Goal: Navigation & Orientation: Find specific page/section

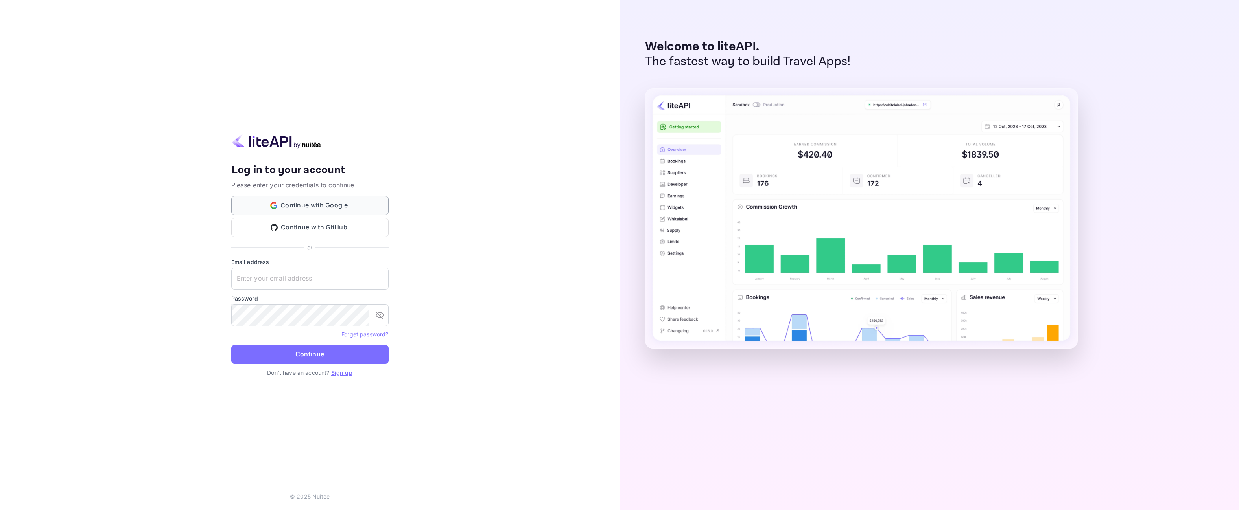
click at [339, 207] on button "Continue with Google" at bounding box center [309, 205] width 157 height 19
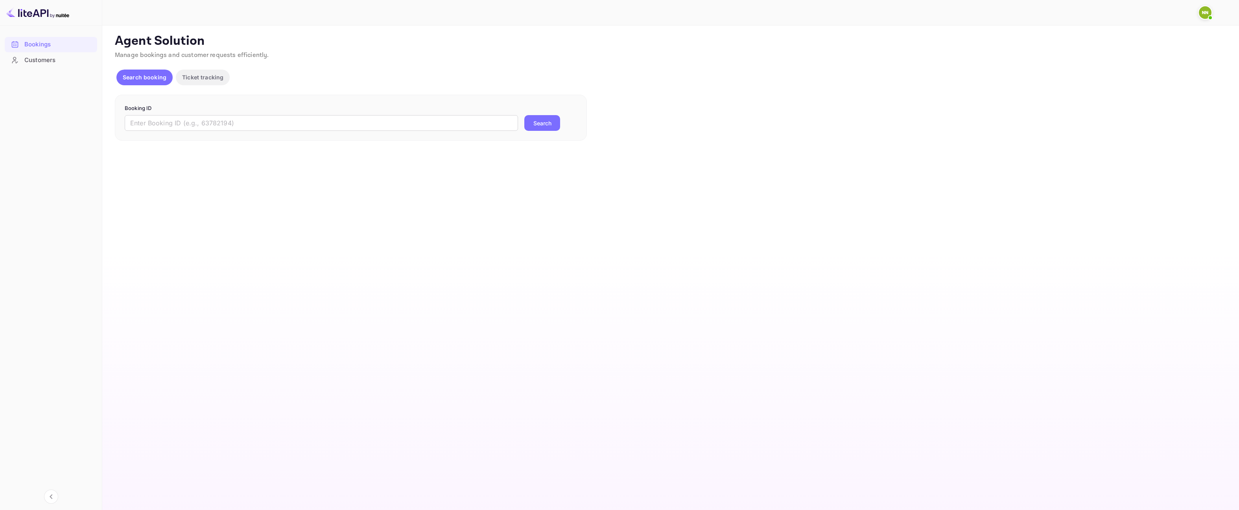
click at [1203, 15] on img at bounding box center [1205, 12] width 13 height 13
click at [1053, 74] on div at bounding box center [619, 255] width 1239 height 510
click at [31, 60] on div "Customers" at bounding box center [58, 60] width 69 height 9
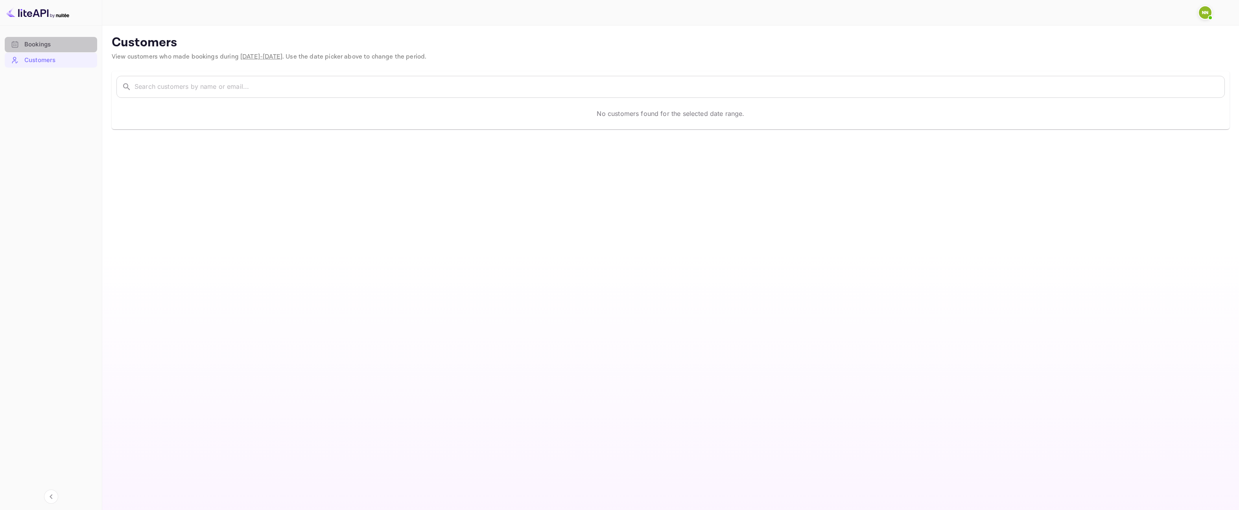
click at [42, 46] on div "Bookings" at bounding box center [58, 44] width 69 height 9
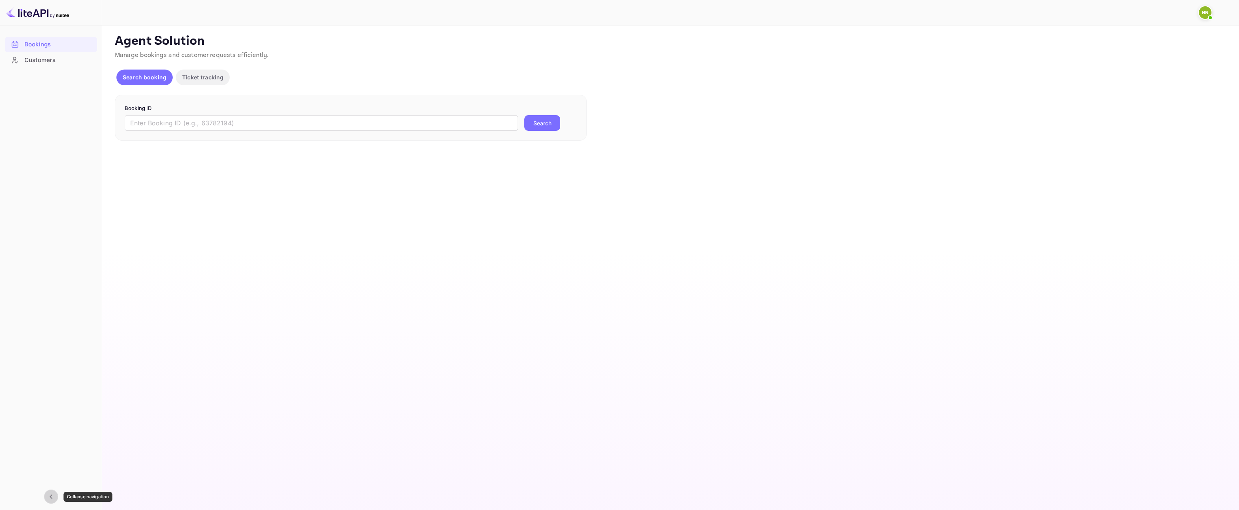
click at [52, 499] on icon "Collapse navigation" at bounding box center [51, 497] width 3 height 5
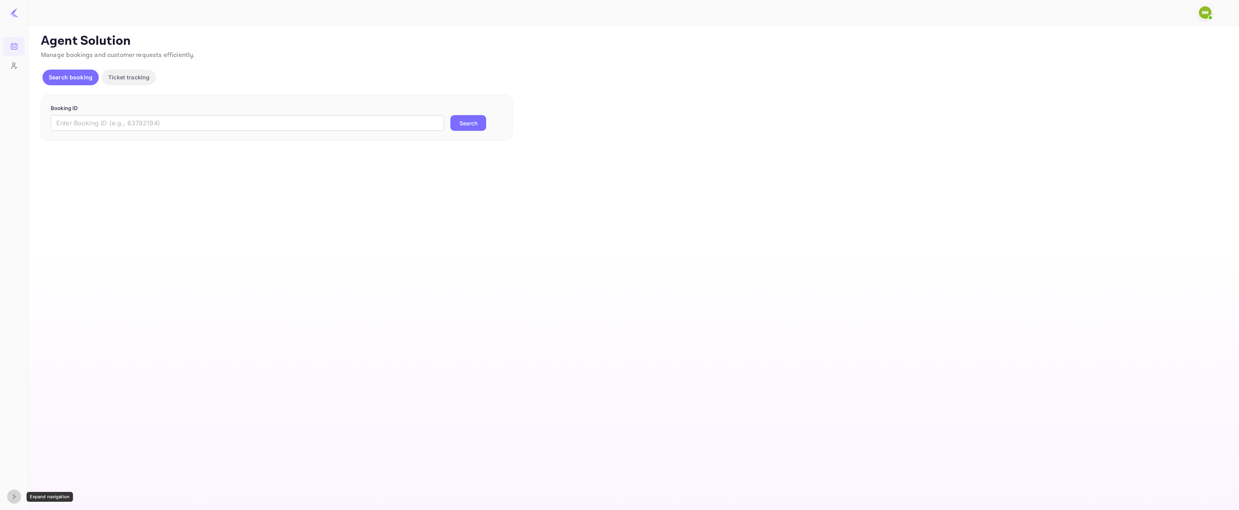
click at [15, 501] on icon "Expand navigation" at bounding box center [13, 496] width 9 height 9
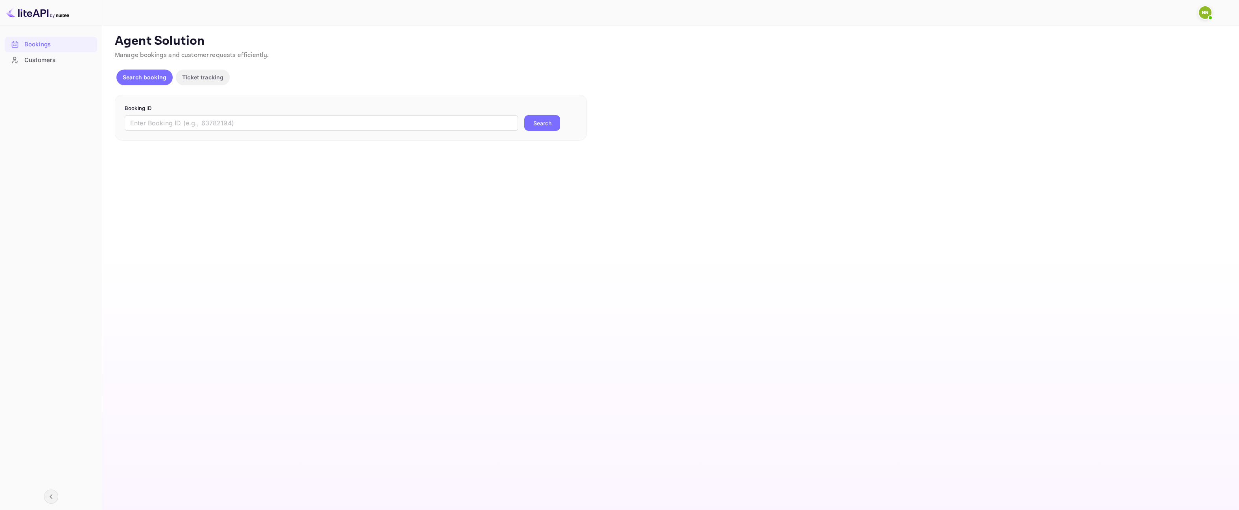
click at [28, 18] on img at bounding box center [37, 12] width 63 height 13
click at [32, 12] on img at bounding box center [37, 12] width 63 height 13
click at [1201, 15] on img at bounding box center [1205, 12] width 13 height 13
click at [1118, 40] on img at bounding box center [1116, 47] width 14 height 14
click at [1058, 59] on div at bounding box center [619, 255] width 1239 height 510
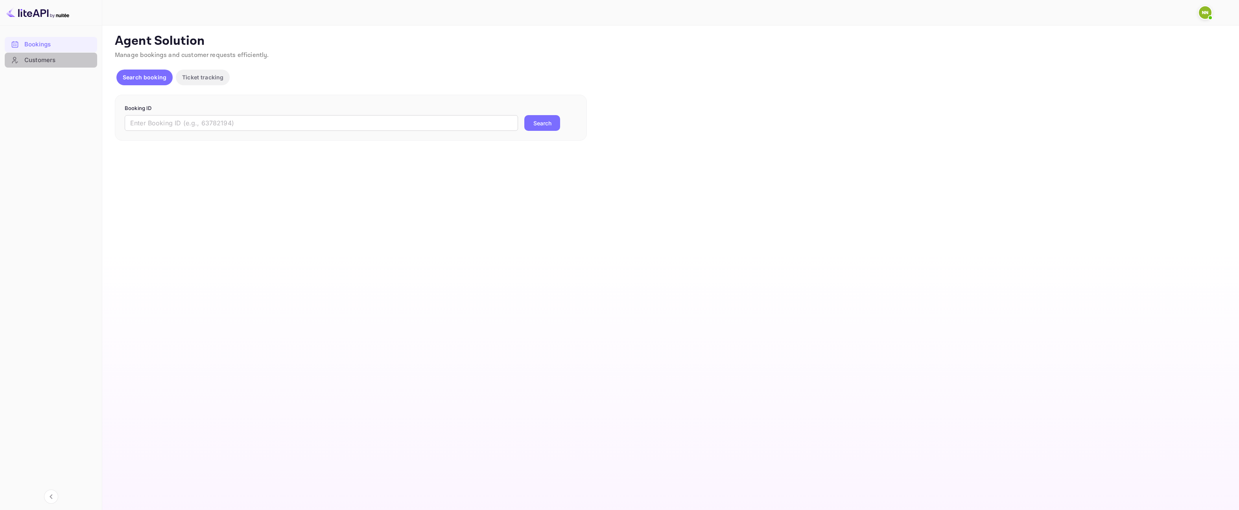
click at [44, 61] on div "Customers" at bounding box center [58, 60] width 69 height 9
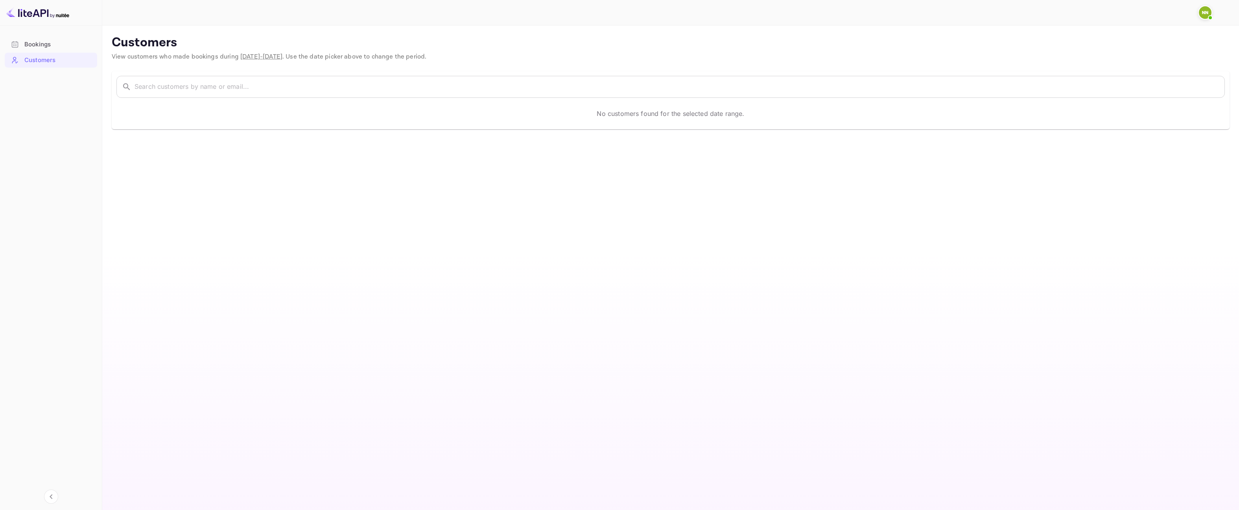
click at [43, 48] on div "Bookings" at bounding box center [58, 44] width 69 height 9
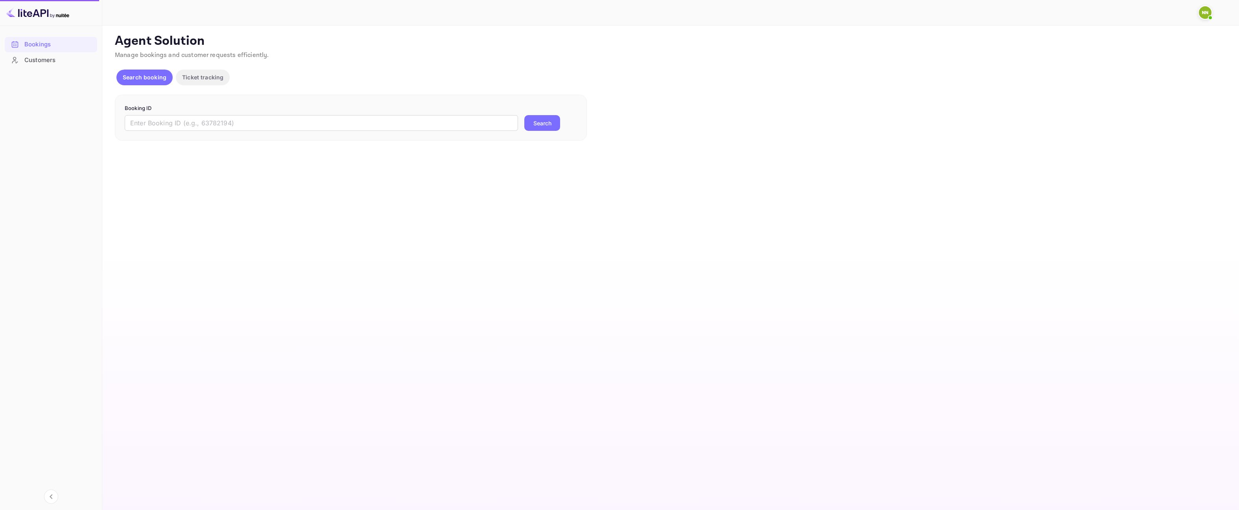
click at [40, 17] on img at bounding box center [37, 12] width 63 height 13
click at [41, 13] on img at bounding box center [37, 12] width 63 height 13
click at [66, 13] on img at bounding box center [37, 12] width 63 height 13
click at [113, 148] on main "Unsaved Changes Ticket Affiliate URL https://www.nuitee.com/ Business partner n…" at bounding box center [670, 268] width 1136 height 485
click at [54, 500] on icon "Collapse navigation" at bounding box center [50, 496] width 9 height 9
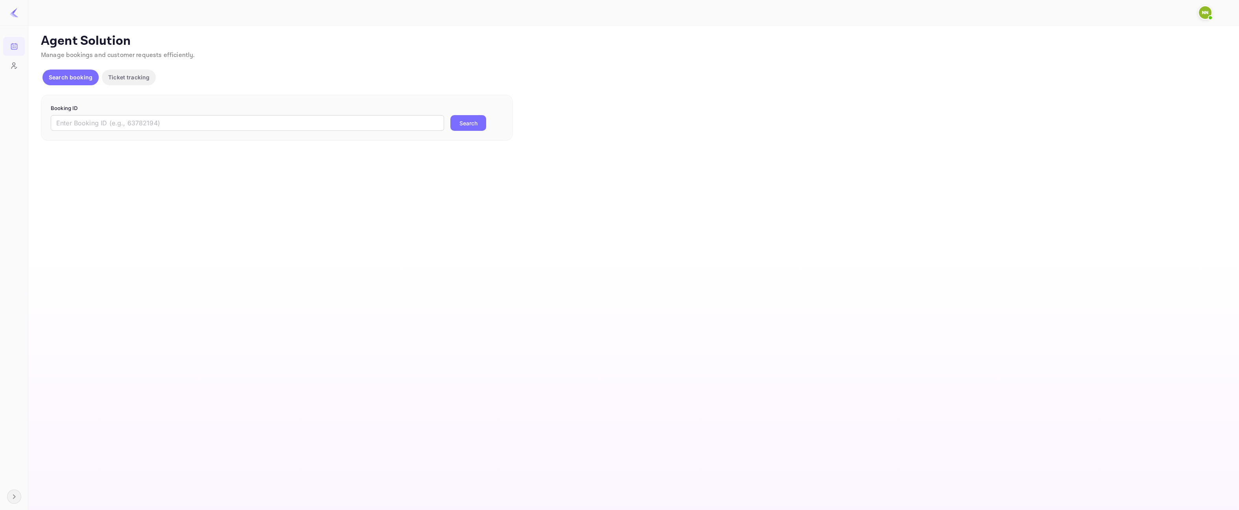
click at [147, 400] on main "Unsaved Changes Ticket Affiliate URL https://www.nuitee.com/ Business partner n…" at bounding box center [633, 268] width 1210 height 485
click at [157, 52] on span "Manage bookings and customer requests efficiently." at bounding box center [118, 55] width 154 height 8
click at [11, 69] on icon "Customers" at bounding box center [14, 66] width 8 height 8
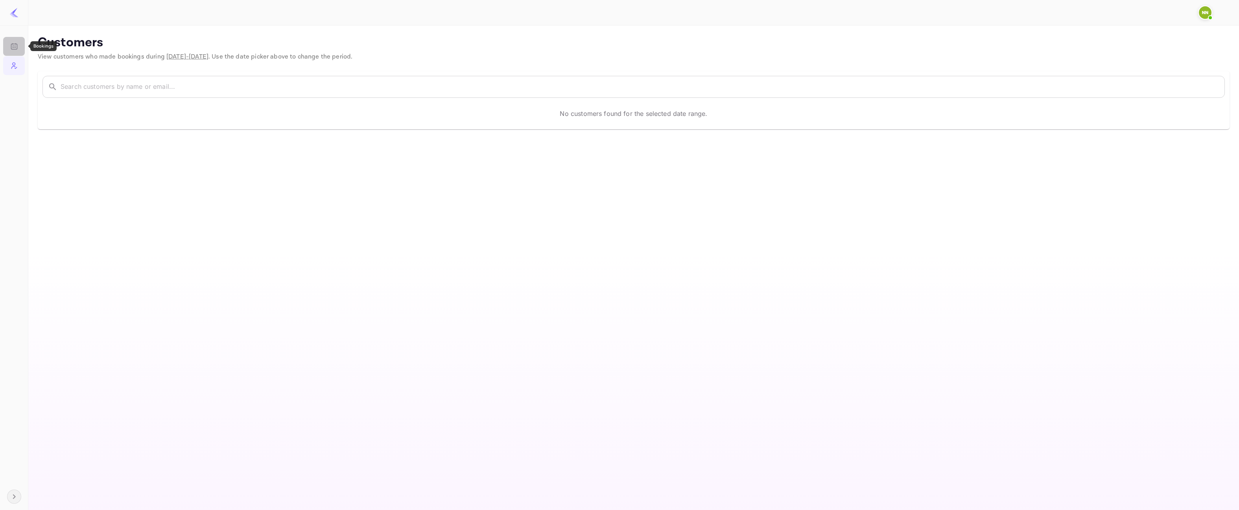
click at [12, 47] on icon "Bookings" at bounding box center [14, 46] width 8 height 8
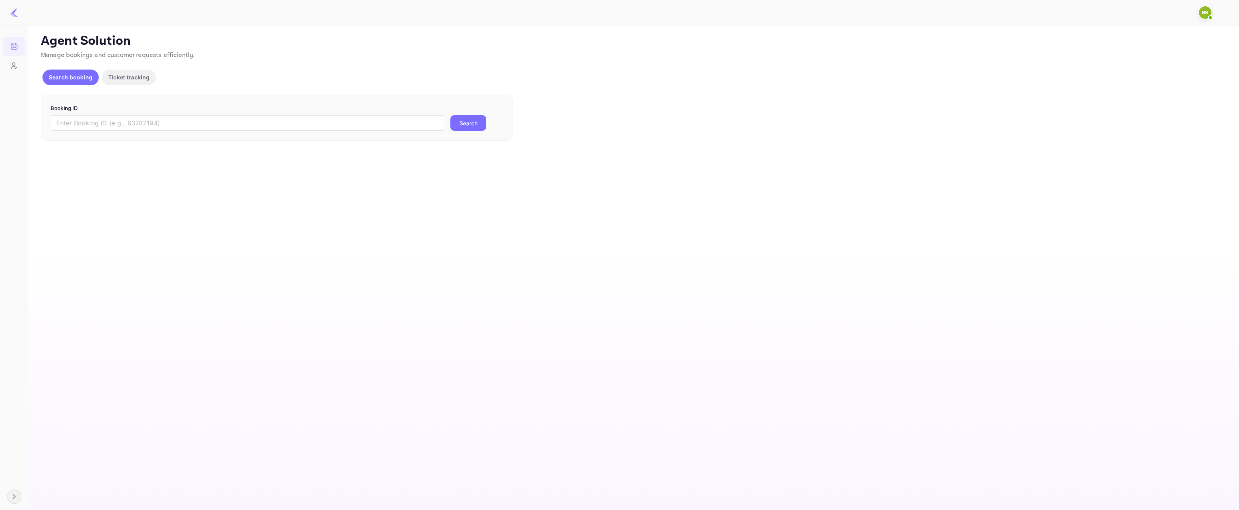
click at [11, 13] on img at bounding box center [13, 12] width 9 height 9
click at [1201, 15] on img at bounding box center [1205, 12] width 13 height 13
click at [1105, 75] on div "Help center" at bounding box center [1156, 83] width 109 height 17
drag, startPoint x: 10, startPoint y: 12, endPoint x: 24, endPoint y: 15, distance: 14.0
click at [10, 14] on div at bounding box center [619, 255] width 1239 height 510
